Goal: Information Seeking & Learning: Learn about a topic

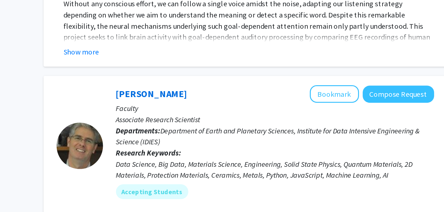
scroll to position [2100, 0]
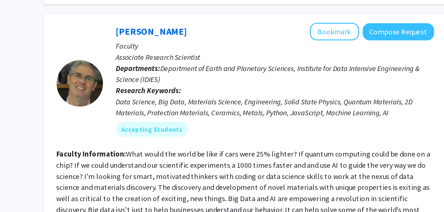
click at [236, 163] on fg-read-more "What would the world be like if cars were 25% lighter? If quantum computing cou…" at bounding box center [270, 186] width 266 height 54
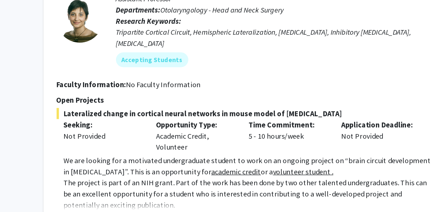
scroll to position [3319, 0]
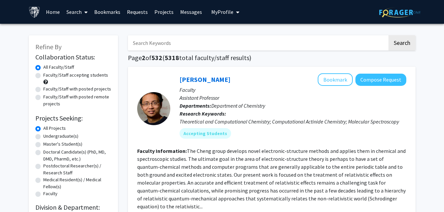
click at [67, 135] on label "Undergraduate(s)" at bounding box center [60, 136] width 35 height 7
click at [48, 135] on input "Undergraduate(s)" at bounding box center [45, 135] width 4 height 4
radio input "true"
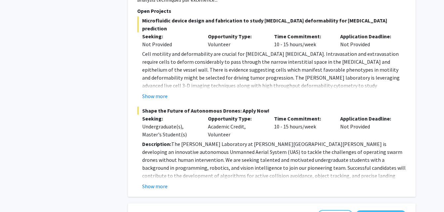
scroll to position [1503, 0]
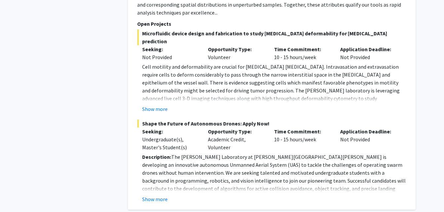
radio input "true"
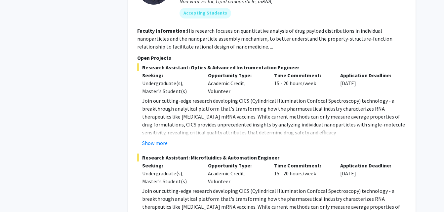
scroll to position [1669, 0]
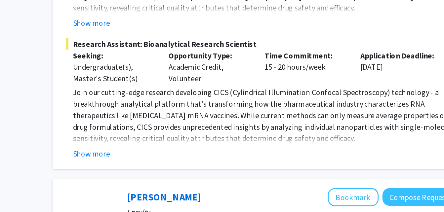
radio input "true"
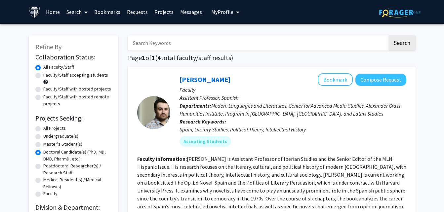
click at [53, 135] on label "Undergraduate(s)" at bounding box center [60, 136] width 35 height 7
click at [48, 135] on input "Undergraduate(s)" at bounding box center [45, 135] width 4 height 4
radio input "true"
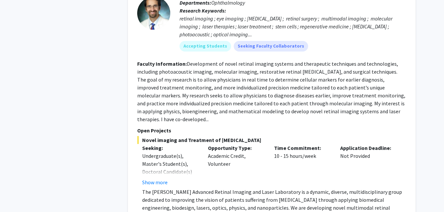
scroll to position [2986, 0]
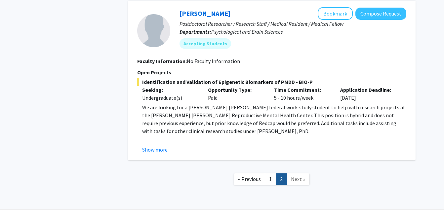
scroll to position [1035, 0]
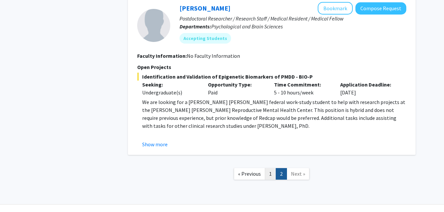
click at [268, 168] on link "1" at bounding box center [270, 174] width 11 height 12
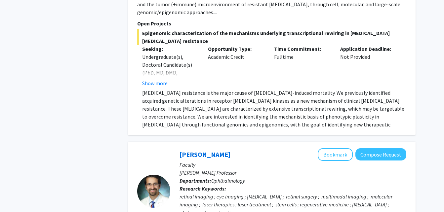
scroll to position [2967, 0]
